Goal: Check status: Check status

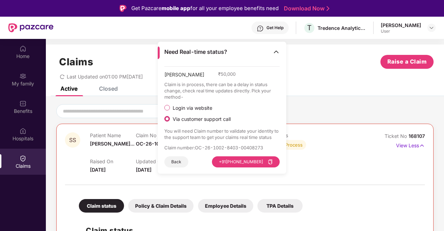
scroll to position [127, 0]
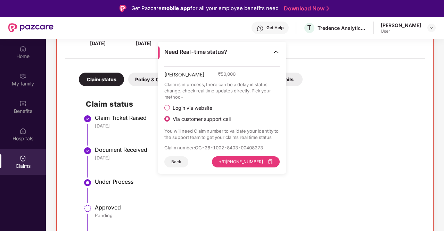
click at [194, 108] on span "Login via website" at bounding box center [192, 108] width 45 height 6
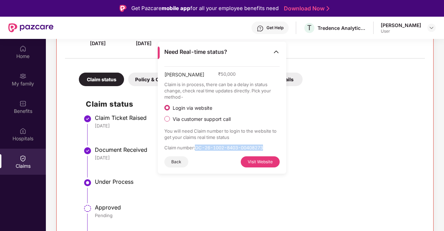
drag, startPoint x: 196, startPoint y: 148, endPoint x: 267, endPoint y: 146, distance: 71.3
click at [267, 146] on p "Claim number : OC-26-1002-8403-00408273" at bounding box center [222, 148] width 116 height 6
copy p "OC-26-1002-8403-00408273"
click at [265, 163] on button "Visit Website" at bounding box center [260, 161] width 39 height 11
click at [92, 137] on li "Claim Ticket Raised 22 Aug 2025" at bounding box center [252, 133] width 332 height 32
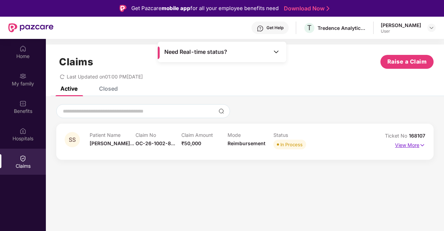
click at [414, 142] on p "View More" at bounding box center [410, 144] width 30 height 9
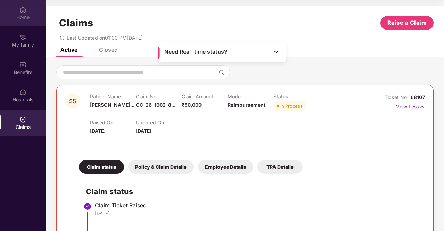
click at [17, 21] on div "Home" at bounding box center [23, 13] width 46 height 26
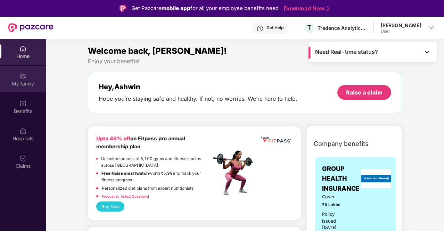
click at [23, 81] on div "My family" at bounding box center [23, 83] width 46 height 7
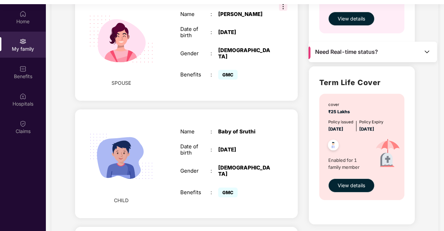
scroll to position [311, 0]
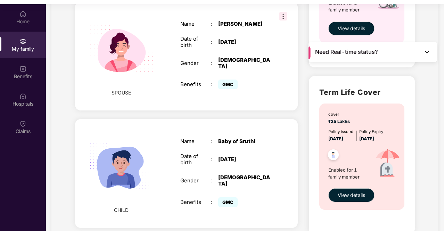
click at [423, 53] on div "Need Real-time status?" at bounding box center [373, 52] width 129 height 21
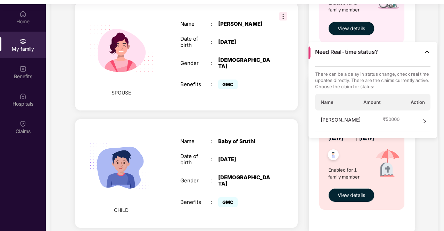
click at [424, 119] on icon "right" at bounding box center [424, 121] width 5 height 5
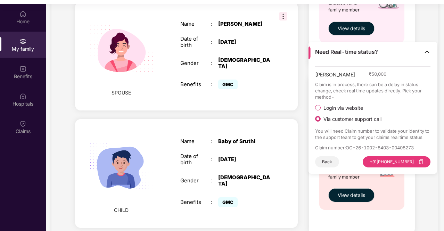
click at [332, 107] on span "Login via website" at bounding box center [343, 108] width 45 height 6
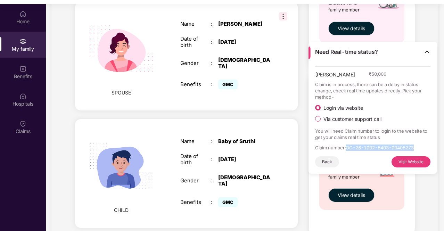
drag, startPoint x: 347, startPoint y: 147, endPoint x: 418, endPoint y: 146, distance: 71.6
click at [418, 146] on p "Claim number : OC-26-1002-8403-00408273" at bounding box center [373, 148] width 116 height 6
copy p "OC-26-1002-8403-00408273"
click at [412, 164] on button "Visit Website" at bounding box center [411, 161] width 39 height 11
click at [425, 51] on img at bounding box center [427, 51] width 7 height 7
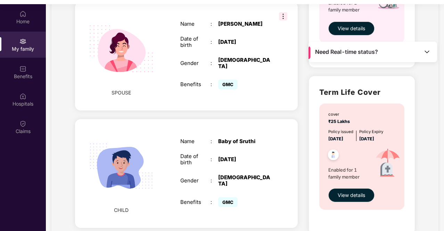
click at [302, 79] on div "Add Family Member New member can be added to the policy [DATE] of marriage or c…" at bounding box center [187, 103] width 234 height 735
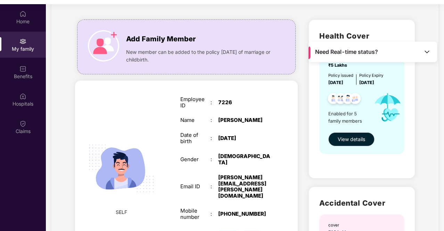
scroll to position [0, 0]
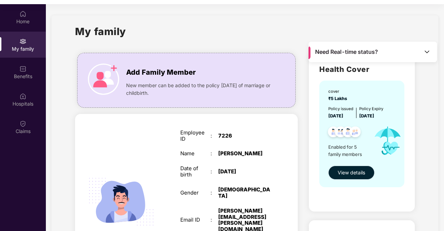
click at [355, 170] on span "View details" at bounding box center [351, 173] width 27 height 8
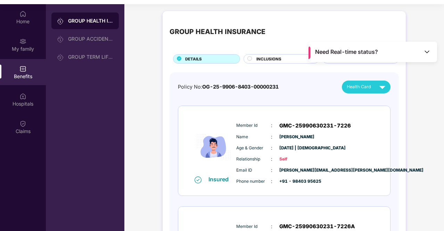
click at [253, 56] on div "INCLUSIONS" at bounding box center [284, 59] width 62 height 7
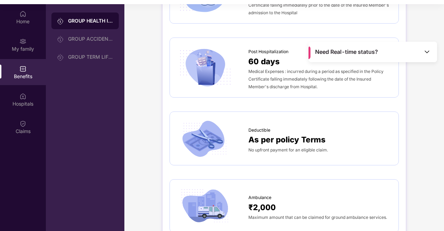
scroll to position [452, 0]
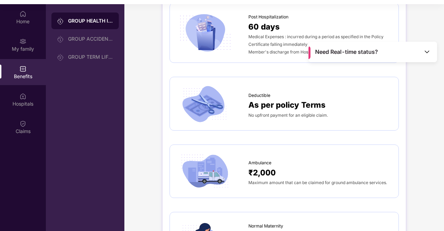
click at [258, 107] on span "As per policy Terms" at bounding box center [287, 105] width 77 height 12
click at [257, 105] on span "As per policy Terms" at bounding box center [287, 105] width 77 height 12
click at [247, 96] on div at bounding box center [213, 103] width 72 height 39
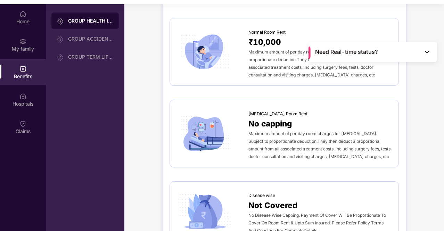
scroll to position [0, 0]
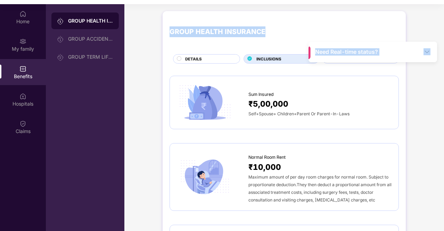
drag, startPoint x: 309, startPoint y: 53, endPoint x: 288, endPoint y: 18, distance: 40.9
click at [288, 18] on main "Need Real-time status? GROUP HEALTH INSURANCE DETAILS INCLUSIONS EXCLUSIONS Sum…" at bounding box center [284, 119] width 320 height 231
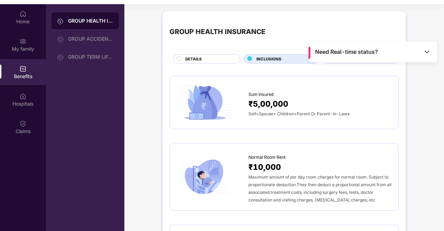
click at [298, 81] on div "Sum Insured ₹5,00,000 Self+Spouse+ Children+Parent Or Parent-In-Laws" at bounding box center [284, 103] width 229 height 54
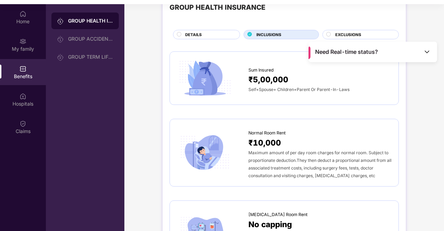
scroll to position [35, 0]
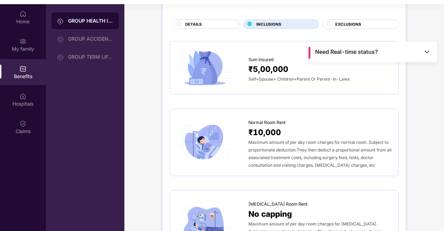
click at [329, 23] on circle at bounding box center [329, 24] width 4 height 4
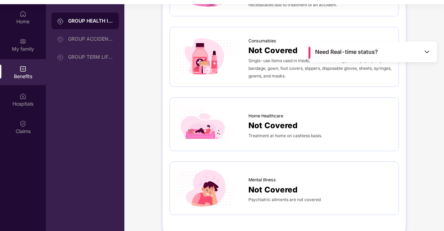
scroll to position [504, 0]
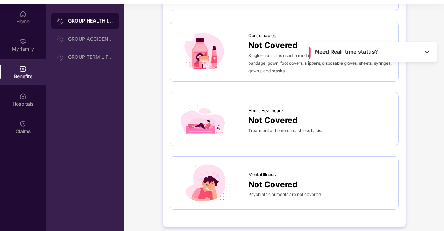
drag, startPoint x: 431, startPoint y: 53, endPoint x: 426, endPoint y: 57, distance: 6.2
click at [431, 53] on div "Need Real-time status?" at bounding box center [373, 52] width 129 height 21
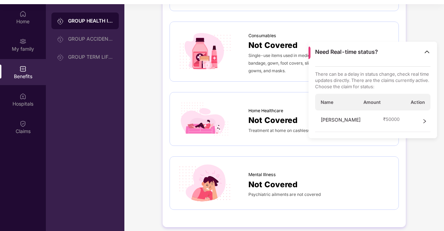
click at [400, 120] on div "[PERSON_NAME] ₹ 50000" at bounding box center [373, 122] width 116 height 22
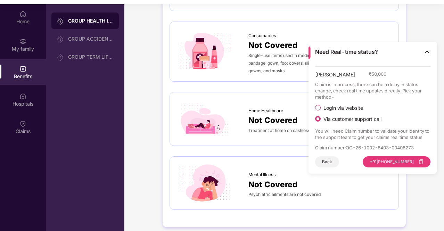
click at [333, 108] on span "Login via website" at bounding box center [343, 108] width 45 height 6
click at [311, 106] on div "[PERSON_NAME] ₹ 50,000 Claim is in process, there can be a delay in status chan…" at bounding box center [373, 120] width 129 height 108
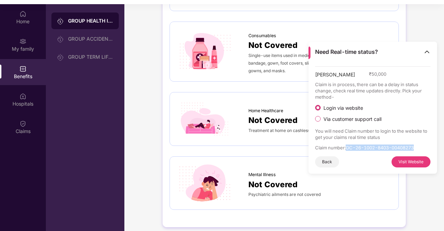
drag, startPoint x: 348, startPoint y: 148, endPoint x: 421, endPoint y: 148, distance: 73.7
click at [421, 148] on p "Claim number : OC-26-1002-8403-00408273" at bounding box center [373, 148] width 116 height 6
copy p "OC-26-1002-8403-00408273"
click at [414, 161] on button "Visit Website" at bounding box center [411, 161] width 39 height 11
click at [424, 53] on img at bounding box center [427, 51] width 7 height 7
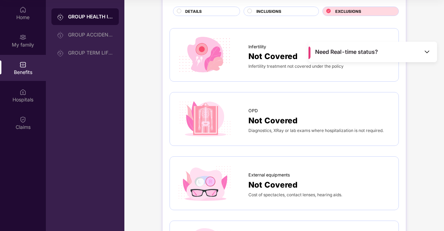
scroll to position [0, 0]
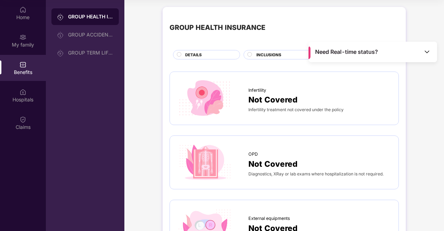
click at [176, 56] on div "DETAILS" at bounding box center [206, 54] width 67 height 9
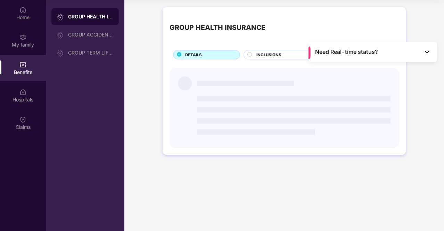
click at [141, 103] on div "GROUP HEALTH INSURANCE DETAILS INCLUSIONS EXCLUSIONS" at bounding box center [284, 84] width 320 height 162
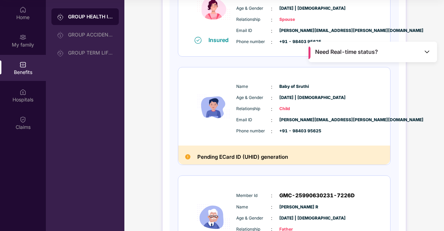
scroll to position [278, 0]
